Goal: Information Seeking & Learning: Find specific fact

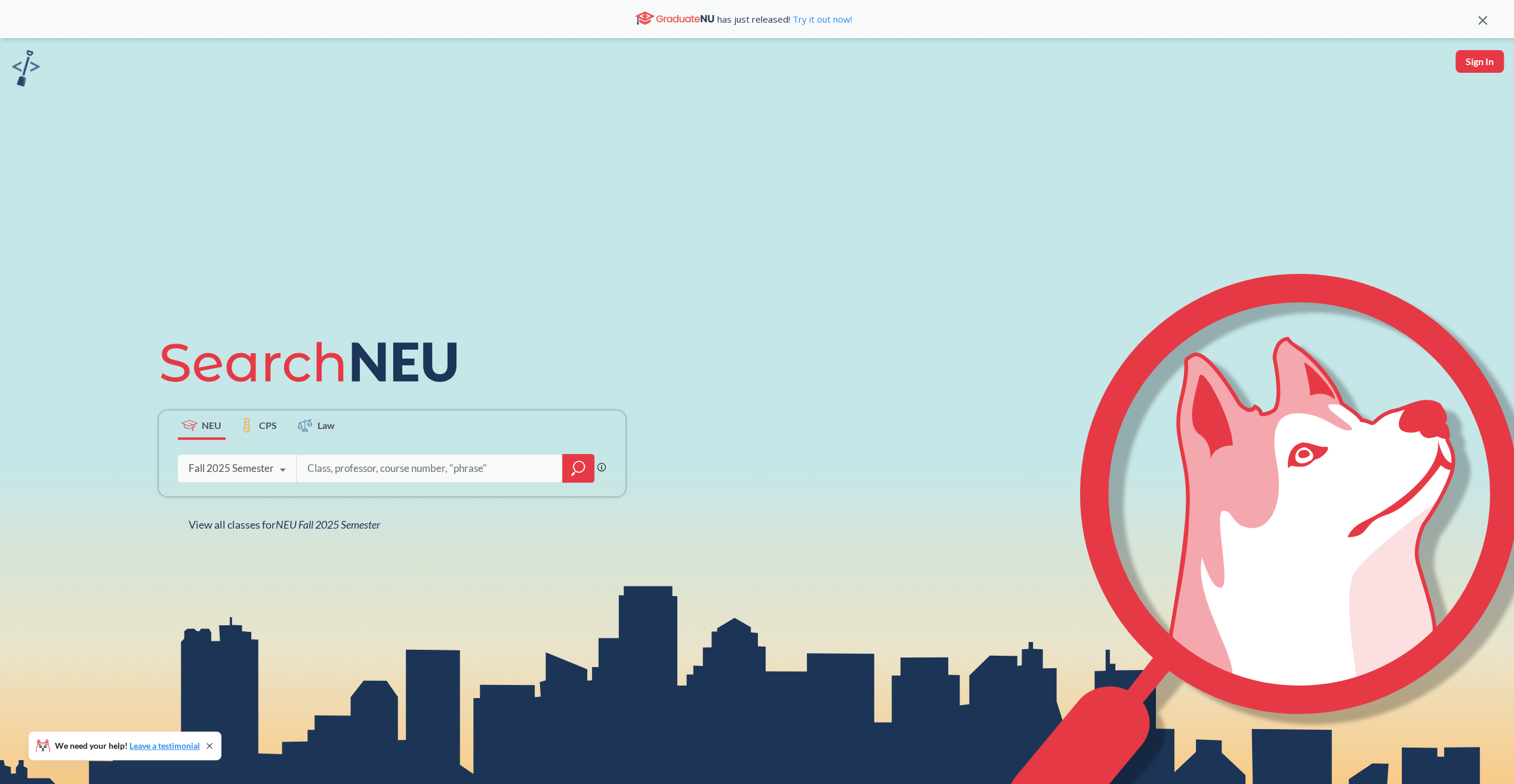
click at [391, 466] on input "search" at bounding box center [430, 468] width 248 height 25
type input "5"
type input "CS5170"
click at [577, 469] on icon "magnifying glass" at bounding box center [578, 468] width 14 height 16
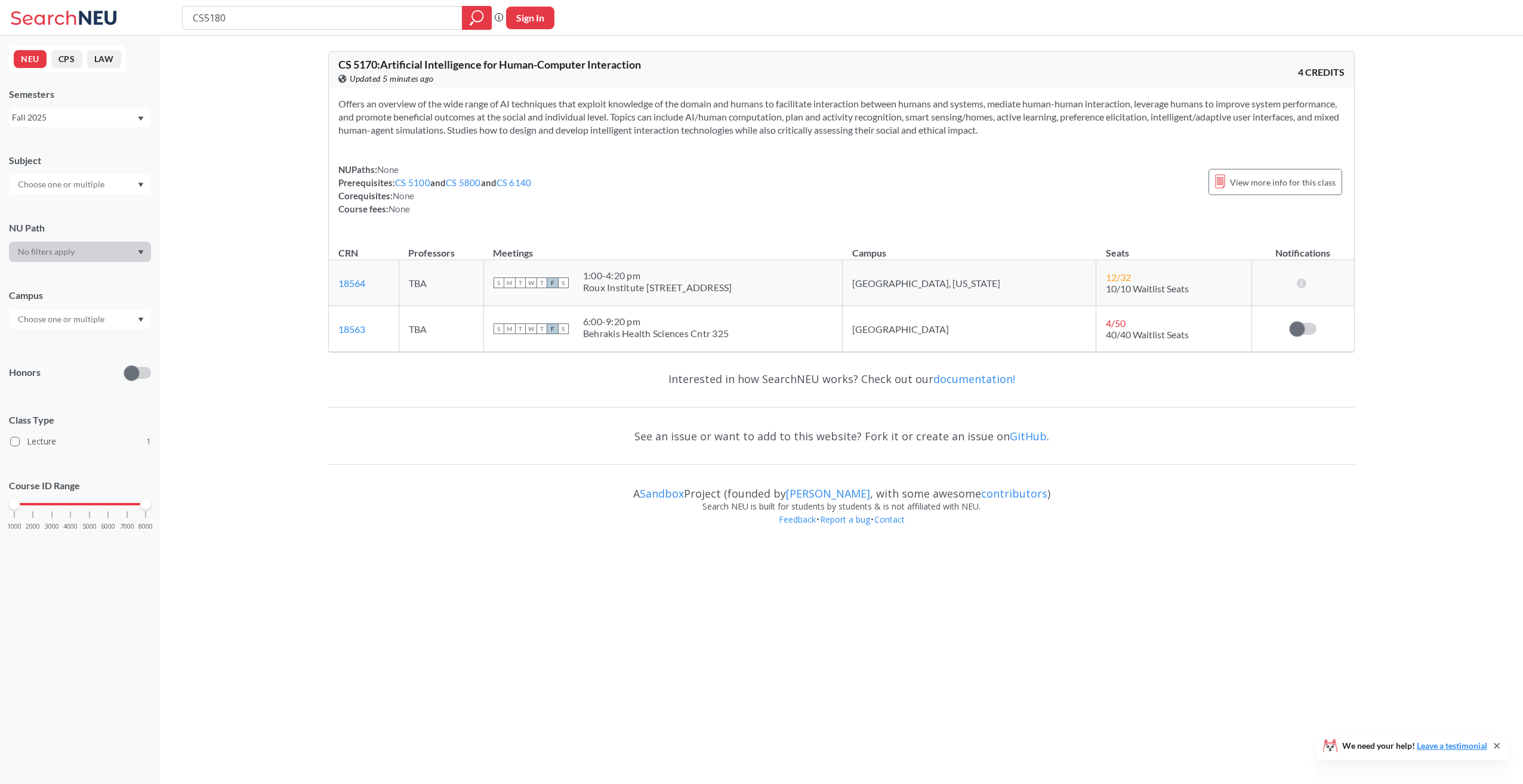
type input "CS5180"
click at [480, 21] on icon "magnifying glass" at bounding box center [477, 16] width 11 height 11
